Goal: Transaction & Acquisition: Purchase product/service

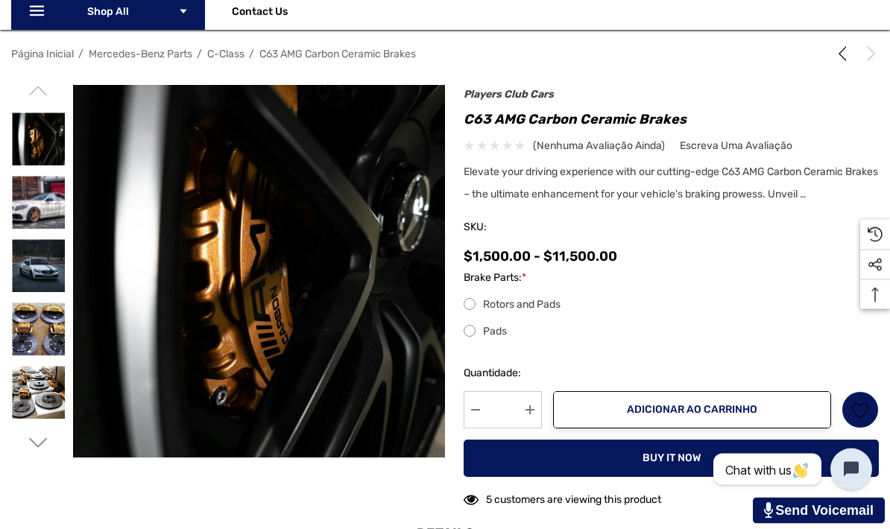
scroll to position [234, 0]
click at [476, 306] on label "Rotors and Pads" at bounding box center [671, 305] width 415 height 18
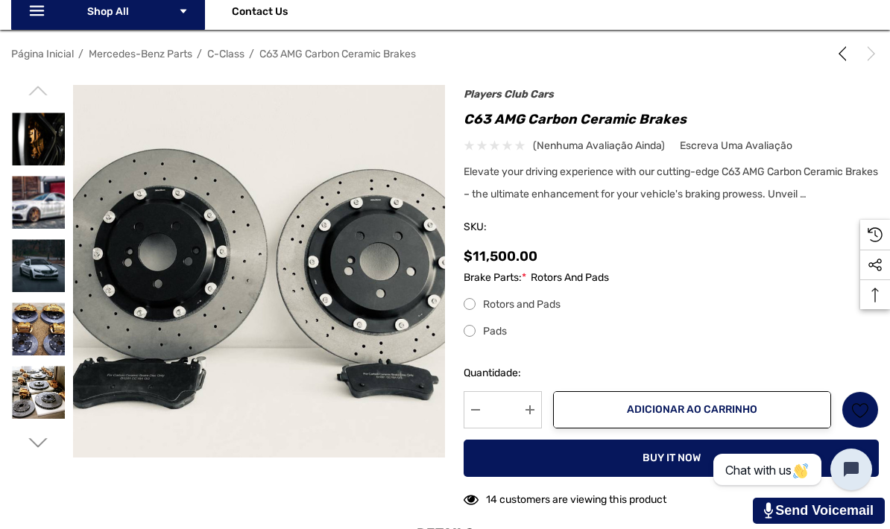
click at [472, 339] on label "Pads" at bounding box center [671, 332] width 415 height 18
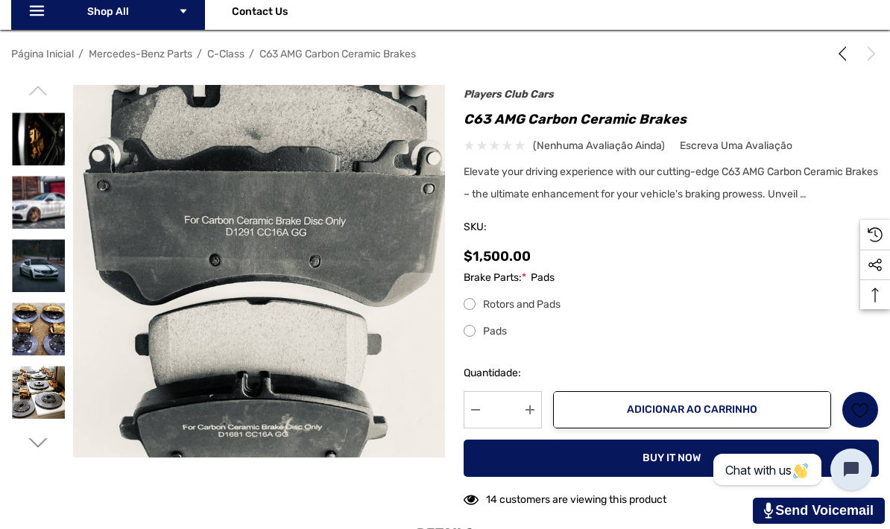
click at [473, 303] on label "Rotors and Pads" at bounding box center [671, 305] width 415 height 18
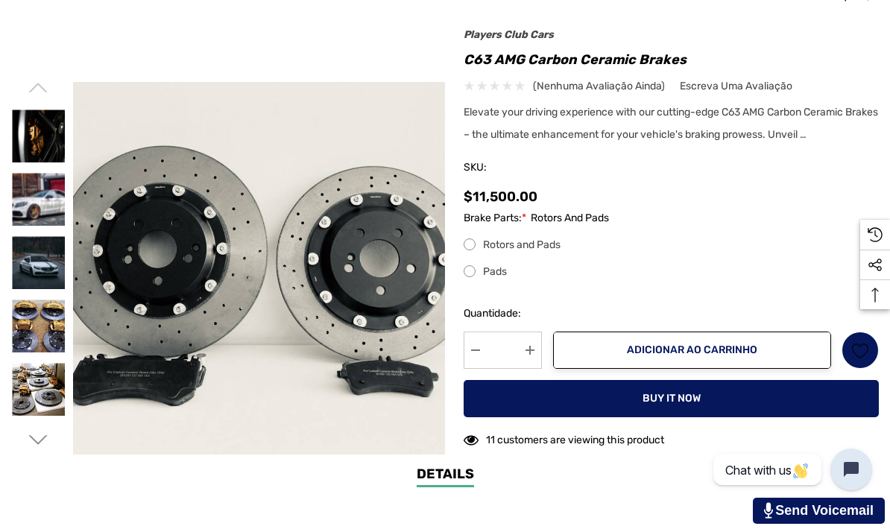
scroll to position [295, 0]
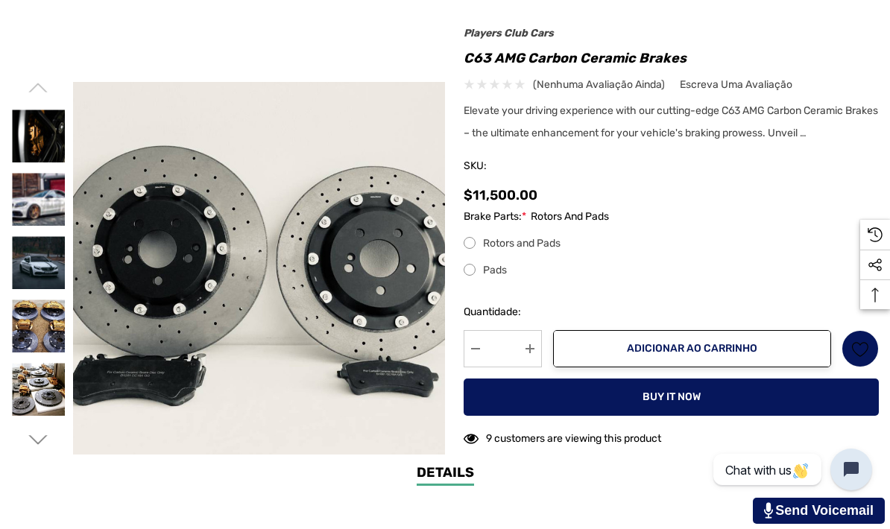
click at [53, 196] on img at bounding box center [38, 199] width 53 height 53
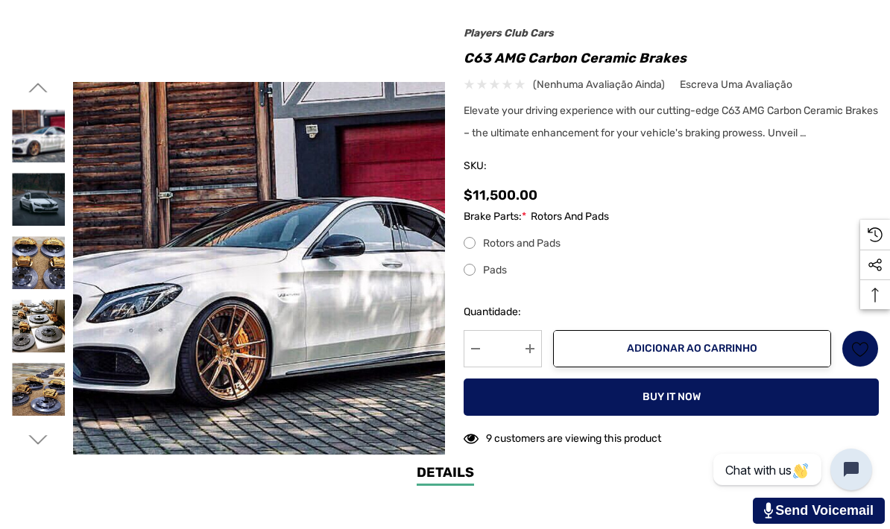
click at [37, 261] on img at bounding box center [38, 262] width 53 height 53
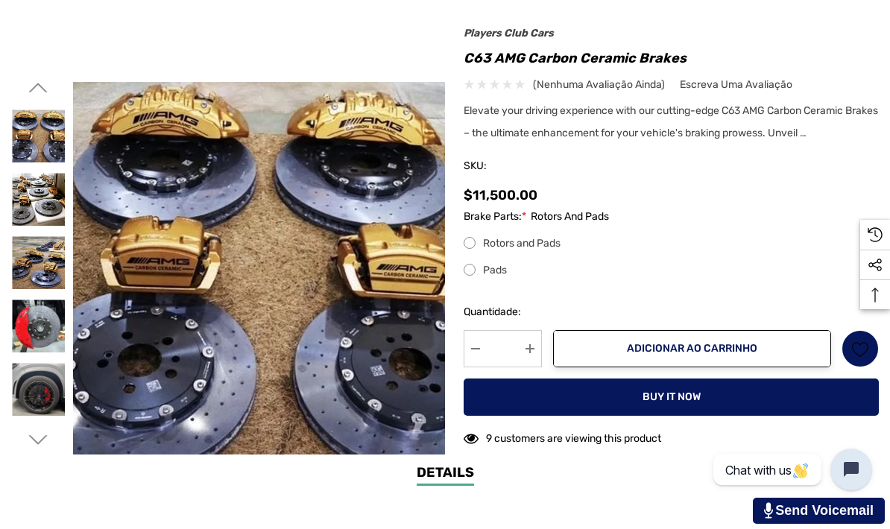
click at [50, 274] on img at bounding box center [38, 262] width 53 height 53
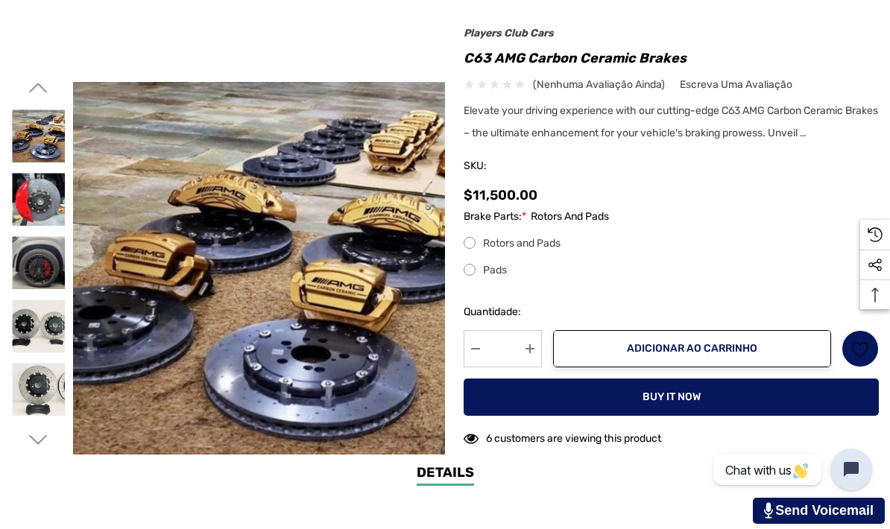
click at [48, 327] on img at bounding box center [38, 326] width 53 height 53
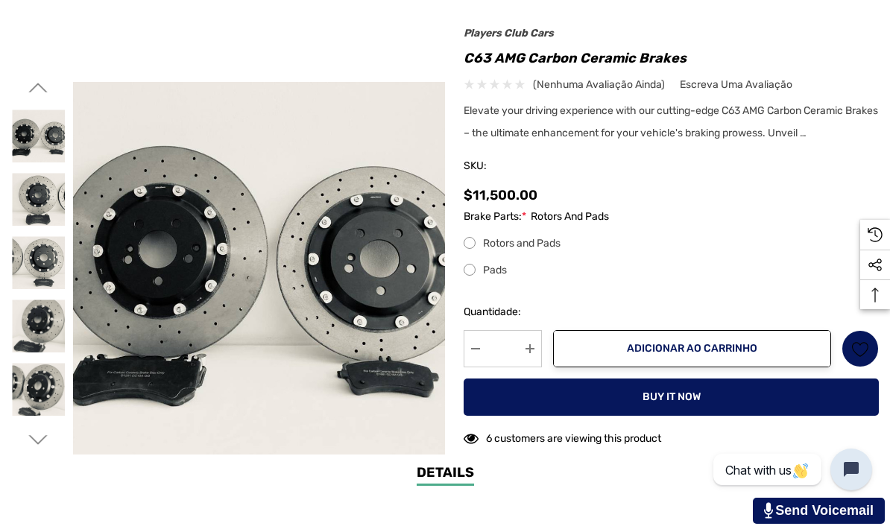
click at [48, 318] on img at bounding box center [38, 326] width 53 height 53
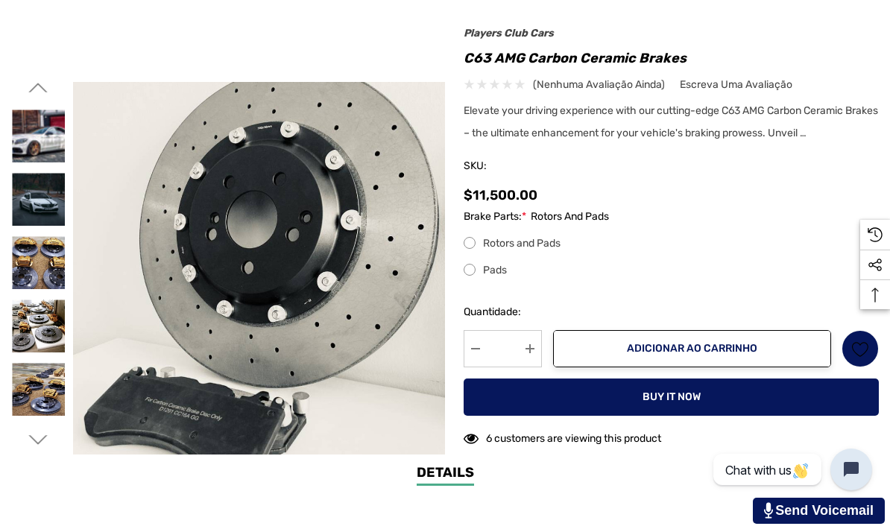
click at [31, 255] on img at bounding box center [38, 262] width 53 height 53
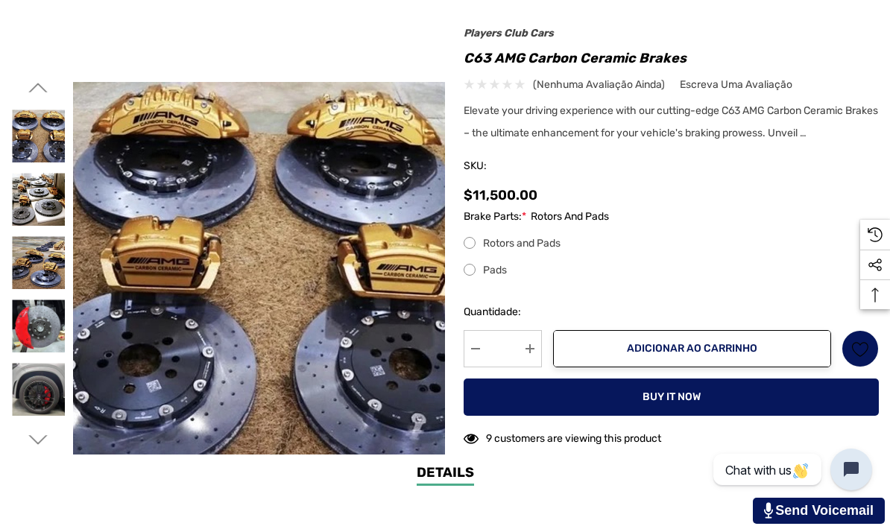
click at [37, 126] on img at bounding box center [38, 136] width 53 height 53
click at [52, 133] on img at bounding box center [38, 136] width 53 height 53
click at [40, 204] on img at bounding box center [38, 199] width 53 height 53
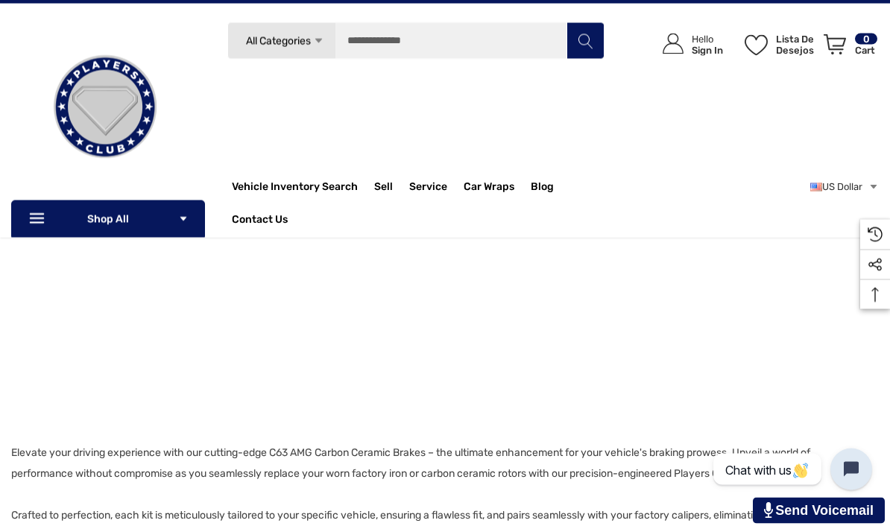
scroll to position [549, 0]
